Goal: Task Accomplishment & Management: Manage account settings

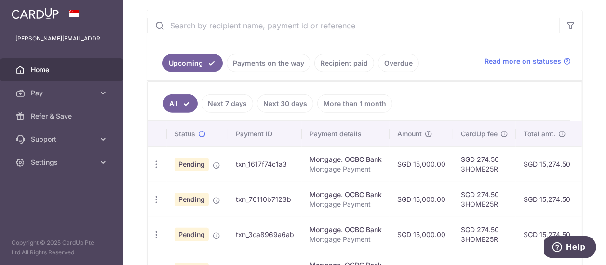
scroll to position [171, 0]
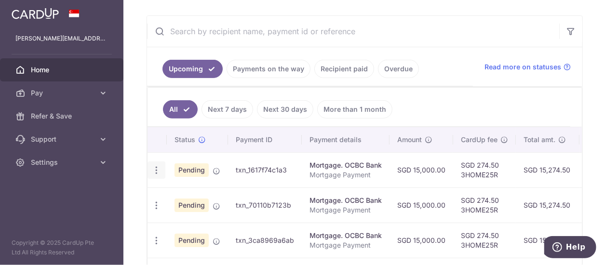
click at [156, 168] on icon "button" at bounding box center [156, 170] width 10 height 10
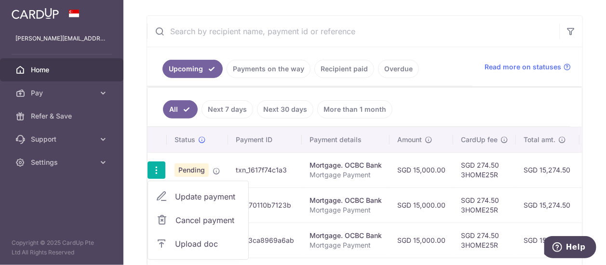
click at [146, 89] on div "× Pause Schedule Pause all future payments in this series Pause just this one p…" at bounding box center [364, 132] width 482 height 265
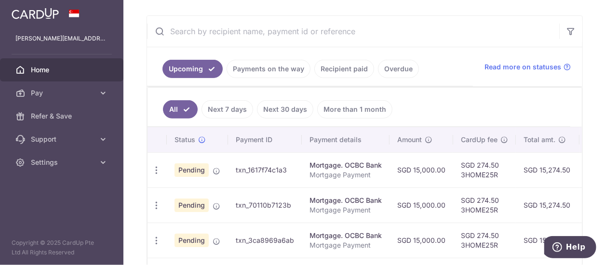
click at [279, 105] on link "Next 30 days" at bounding box center [285, 109] width 56 height 18
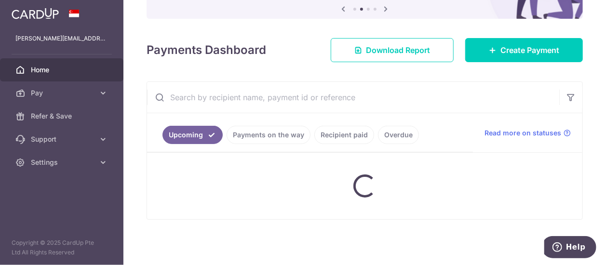
scroll to position [142, 0]
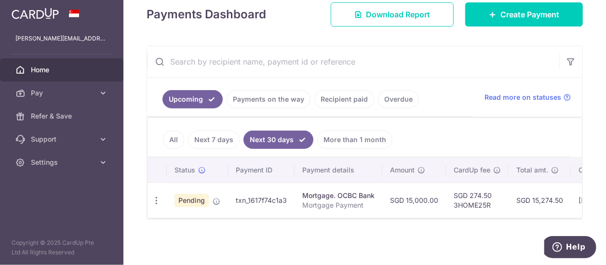
click at [210, 135] on link "Next 7 days" at bounding box center [214, 140] width 52 height 18
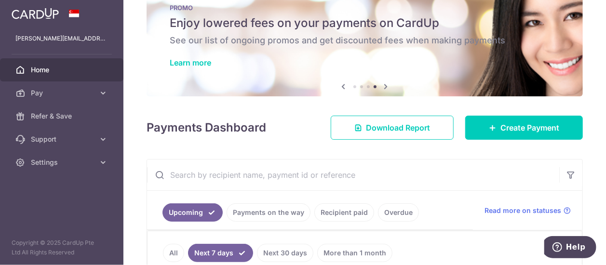
scroll to position [0, 0]
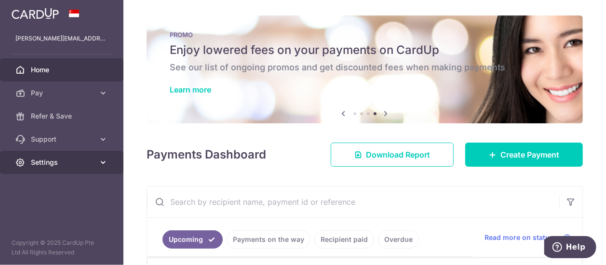
click at [102, 162] on icon at bounding box center [103, 163] width 10 height 10
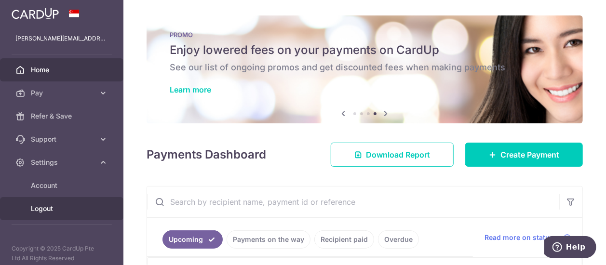
click at [51, 206] on span "Logout" at bounding box center [63, 209] width 64 height 10
